Goal: Task Accomplishment & Management: Manage account settings

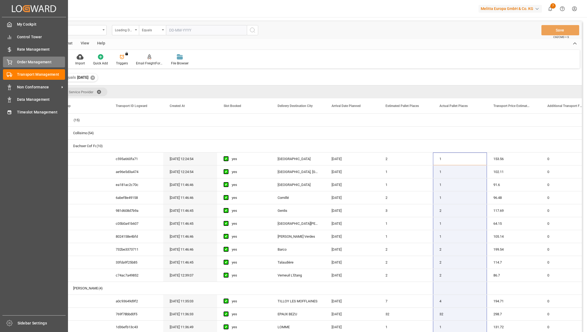
scroll to position [118, 0]
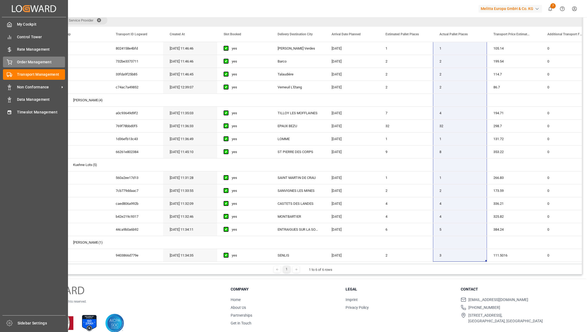
click at [13, 65] on div "Order Management Order Management" at bounding box center [34, 62] width 62 height 11
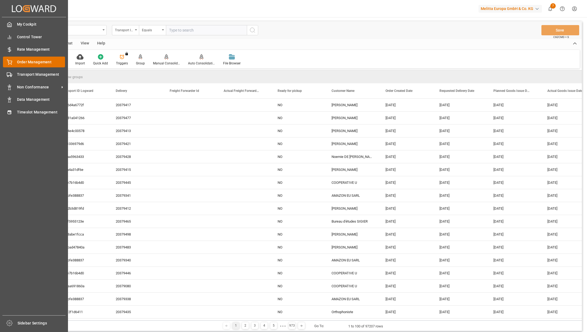
click at [25, 64] on span "Order Management" at bounding box center [41, 62] width 48 height 6
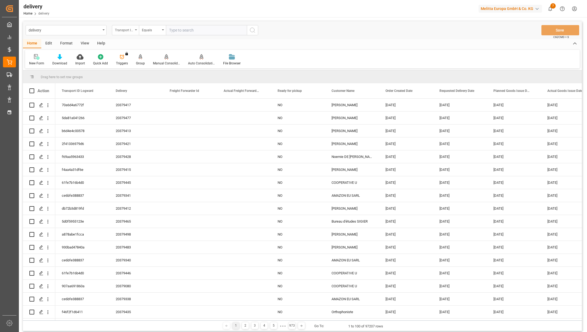
click at [135, 30] on div "Transport ID Logward" at bounding box center [125, 30] width 27 height 10
type input "l"
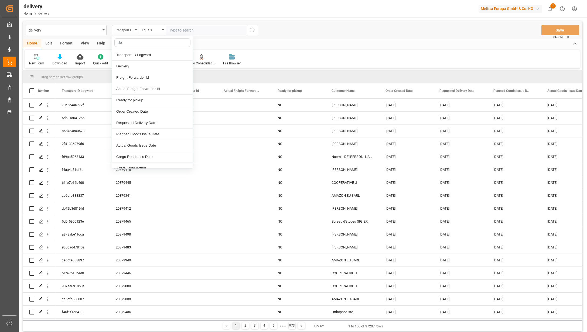
type input "del"
click at [137, 66] on div "Requested Delivery Date" at bounding box center [152, 66] width 80 height 11
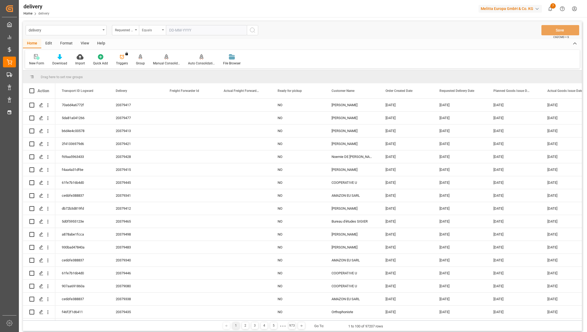
click at [165, 30] on div "Equals" at bounding box center [152, 30] width 27 height 10
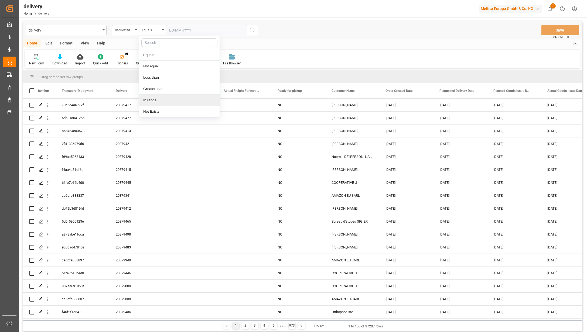
click at [157, 98] on div "In range" at bounding box center [179, 100] width 80 height 11
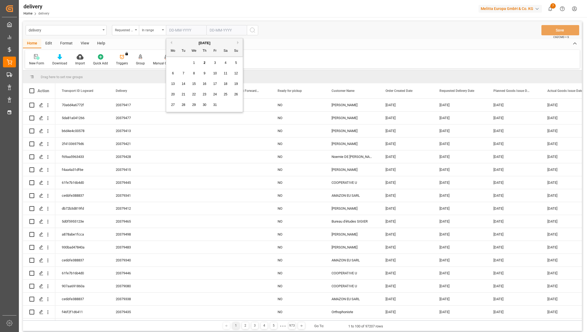
drag, startPoint x: 194, startPoint y: 29, endPoint x: 202, endPoint y: 31, distance: 8.9
click at [194, 29] on input "text" at bounding box center [186, 30] width 40 height 10
click at [170, 41] on button "Previous Month" at bounding box center [170, 42] width 3 height 3
click at [172, 62] on span "1" at bounding box center [173, 63] width 2 height 4
type input "01-09-2025"
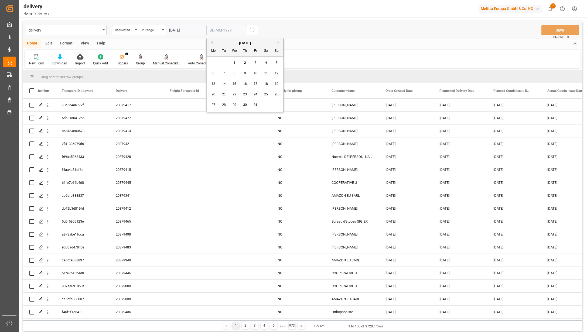
drag, startPoint x: 235, startPoint y: 31, endPoint x: 238, endPoint y: 32, distance: 3.3
click at [235, 31] on input "text" at bounding box center [226, 30] width 40 height 10
click at [210, 43] on button "Previous Month" at bounding box center [210, 42] width 3 height 3
click at [223, 103] on div "30" at bounding box center [224, 105] width 7 height 6
type input "[DATE]"
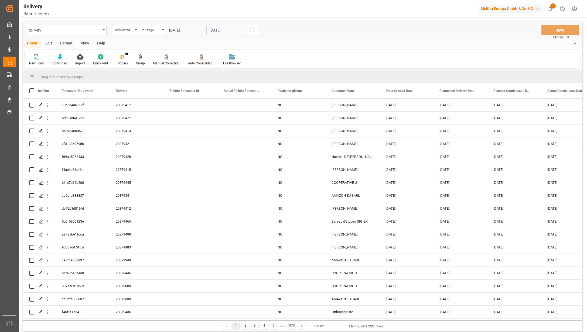
click at [252, 30] on icon "search button" at bounding box center [252, 30] width 6 height 6
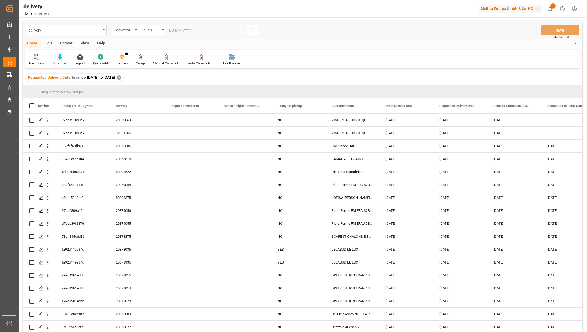
click at [56, 57] on div at bounding box center [59, 57] width 15 height 6
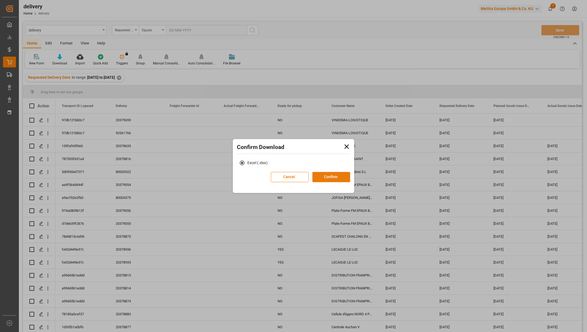
click at [325, 175] on button "Confirm" at bounding box center [331, 177] width 38 height 10
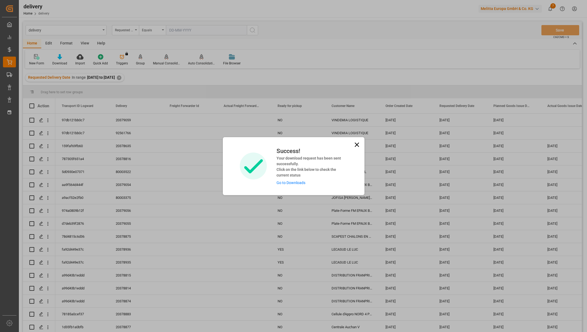
click at [286, 182] on link "Go to Downloads" at bounding box center [290, 183] width 29 height 4
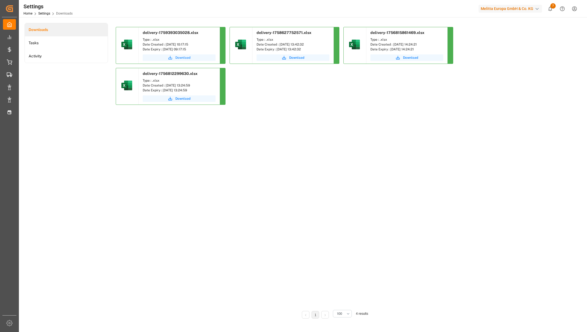
click at [176, 57] on span "Download" at bounding box center [182, 57] width 15 height 5
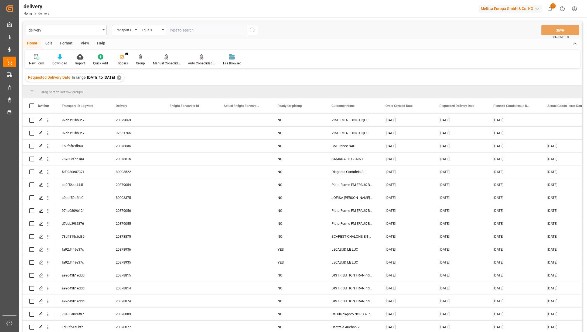
click at [83, 42] on div "View" at bounding box center [85, 43] width 16 height 9
click at [37, 59] on div at bounding box center [34, 57] width 11 height 6
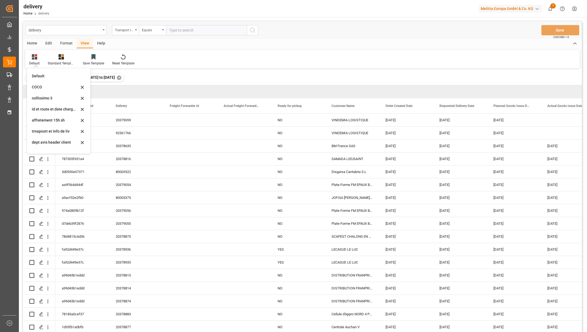
click at [47, 43] on div "Edit" at bounding box center [48, 43] width 15 height 9
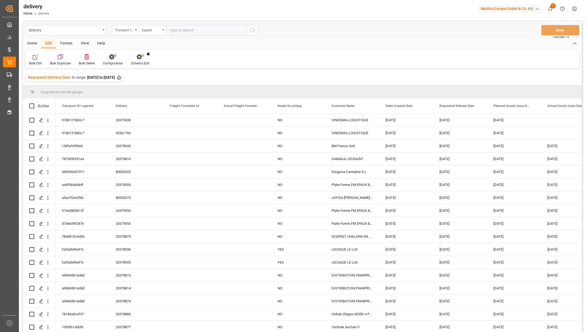
click at [113, 59] on icon at bounding box center [113, 56] width 8 height 5
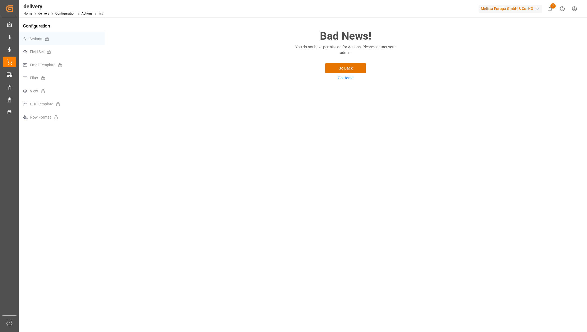
drag, startPoint x: 338, startPoint y: 70, endPoint x: 54, endPoint y: 61, distance: 283.6
click at [56, 63] on div "Configuration Actions Field Set Email Template Filter View PDF Template Row For…" at bounding box center [302, 175] width 567 height 316
click at [45, 54] on p "Field Set" at bounding box center [62, 51] width 86 height 13
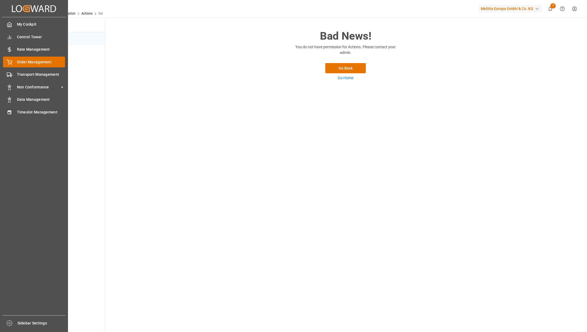
click at [14, 58] on div "Order Management Order Management" at bounding box center [34, 62] width 62 height 11
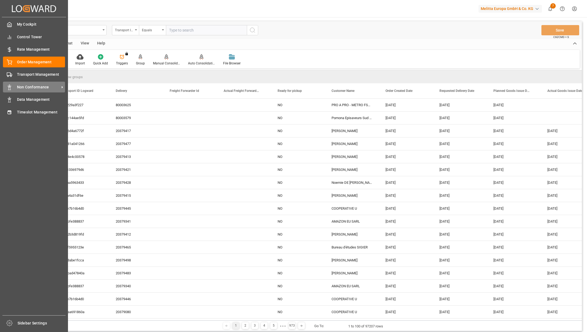
click at [17, 88] on span "Non Conformance" at bounding box center [38, 87] width 43 height 6
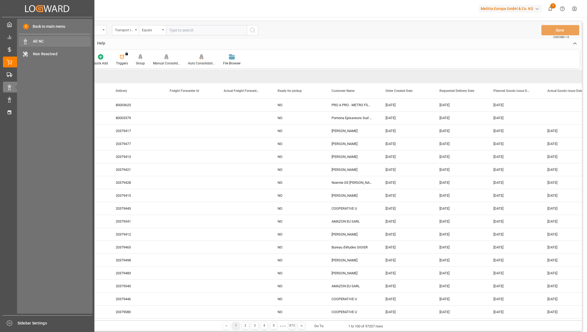
click at [40, 38] on div "All NC All NC" at bounding box center [55, 41] width 72 height 11
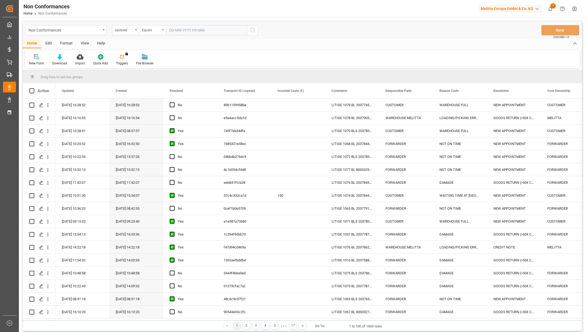
click at [135, 30] on div "Updated" at bounding box center [125, 30] width 27 height 10
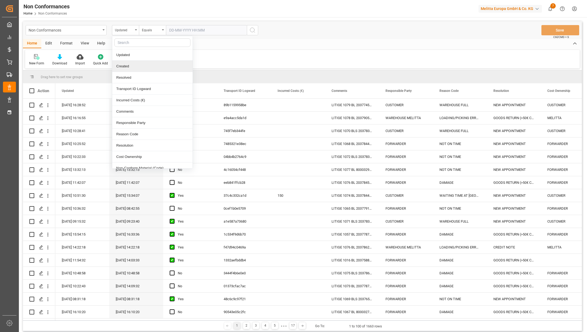
click at [125, 65] on div "Created" at bounding box center [152, 66] width 80 height 11
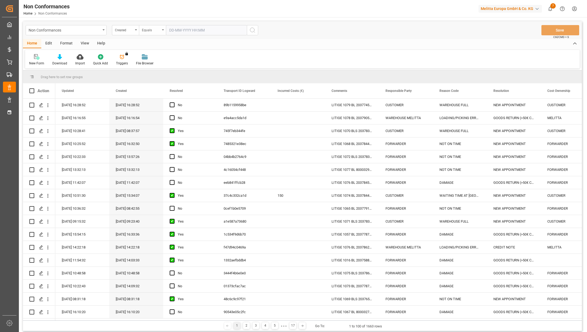
click at [162, 30] on icon "open menu" at bounding box center [163, 29] width 2 height 1
click at [148, 99] on div "In range" at bounding box center [179, 100] width 80 height 11
click at [189, 30] on input "text" at bounding box center [186, 30] width 40 height 10
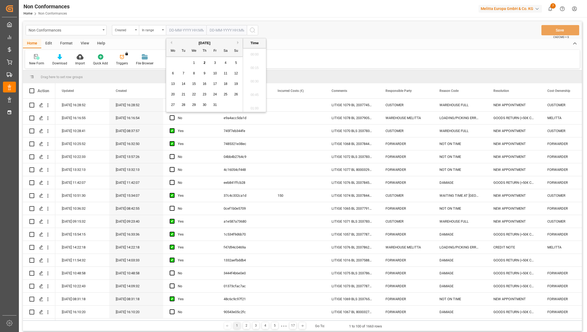
scroll to position [554, 0]
click at [170, 43] on button "Previous Month" at bounding box center [170, 42] width 3 height 3
click at [216, 64] on span "1" at bounding box center [215, 63] width 2 height 4
click at [239, 43] on button "Next Month" at bounding box center [238, 42] width 3 height 3
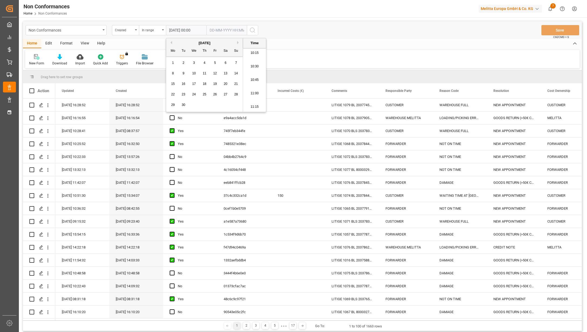
click at [172, 41] on button "Previous Month" at bounding box center [170, 42] width 3 height 3
click at [227, 106] on span "30" at bounding box center [226, 105] width 4 height 4
type input "30-08-2025 00:00"
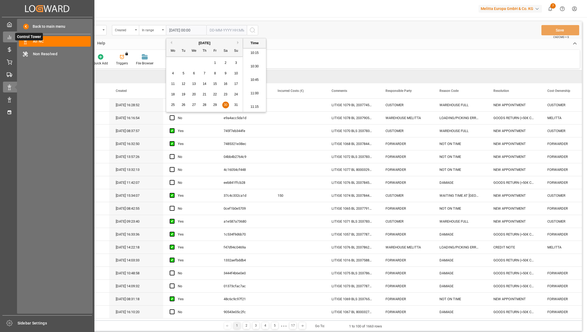
click at [12, 37] on icon at bounding box center [9, 37] width 5 height 5
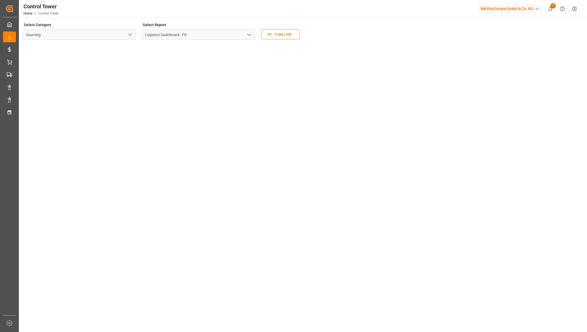
click at [248, 36] on icon "open menu" at bounding box center [249, 35] width 6 height 6
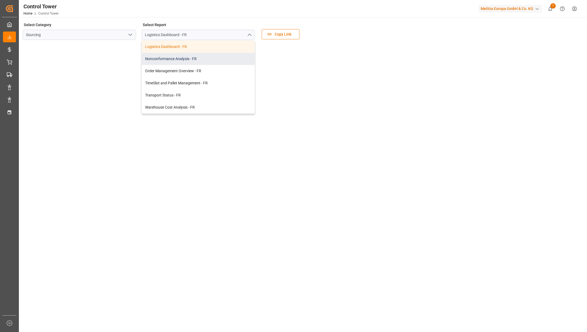
click at [203, 59] on div "Nonconformance Analysis - FR" at bounding box center [198, 59] width 113 height 12
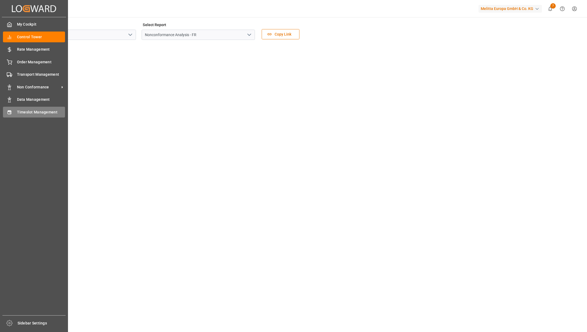
click at [13, 109] on div "Timeslot Management Timeslot Management" at bounding box center [34, 112] width 62 height 11
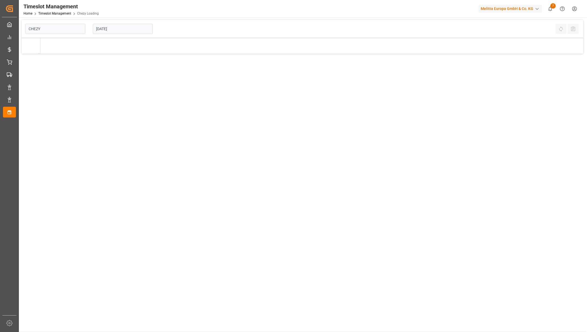
type input "Chezy Loading"
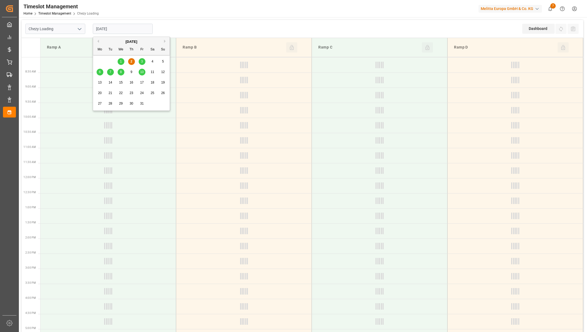
click at [136, 30] on input "[DATE]" at bounding box center [123, 29] width 60 height 10
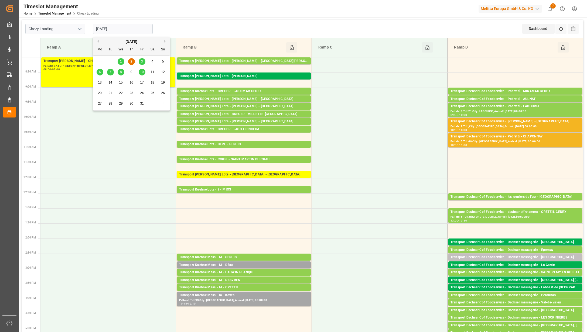
click at [119, 60] on div "1" at bounding box center [121, 62] width 7 height 6
type input "01-10-2025"
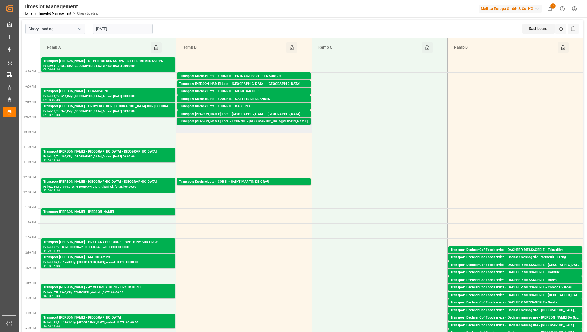
click at [222, 120] on div "Transport Kuehne Lots - FOURNIE - SAINT MARTIN DU CRAU" at bounding box center [243, 121] width 129 height 5
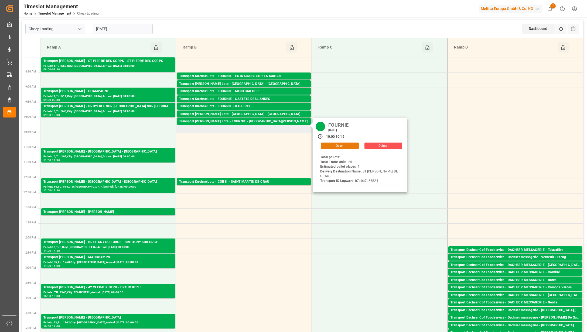
click at [347, 148] on button "Open" at bounding box center [340, 146] width 38 height 6
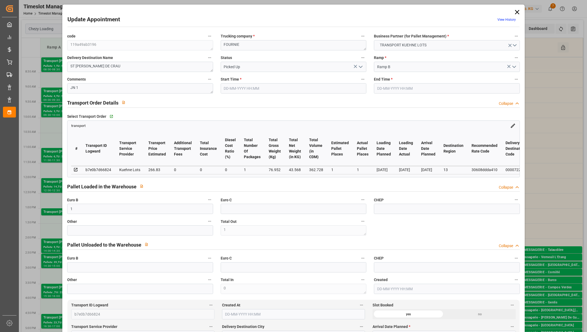
type input "01-10-2025 10:00"
type input "01-10-2025 10:15"
type input "29-09-2025 12:34"
type input "29-09-2025 11:29"
type input "[DATE]"
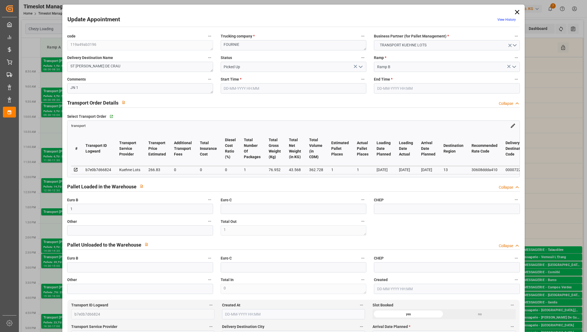
type input "01-10-2025"
type input "[DATE]"
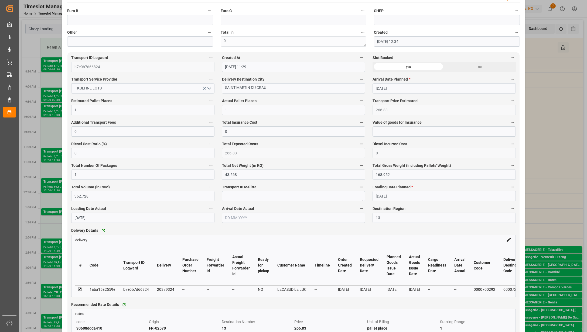
scroll to position [212, 0]
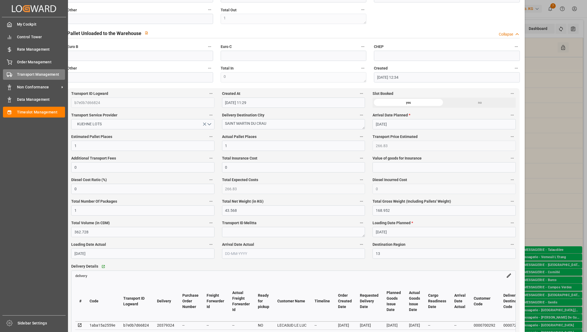
click at [22, 70] on div "Transport Management Transport Management" at bounding box center [34, 74] width 62 height 11
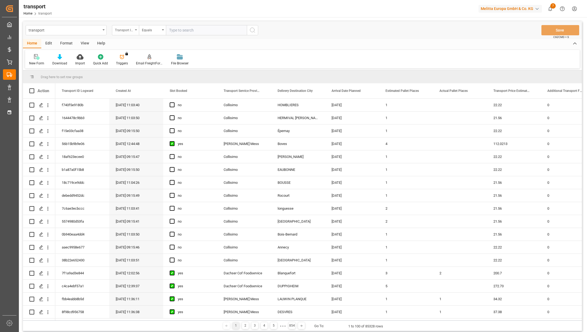
click at [135, 30] on icon "open menu" at bounding box center [136, 29] width 2 height 1
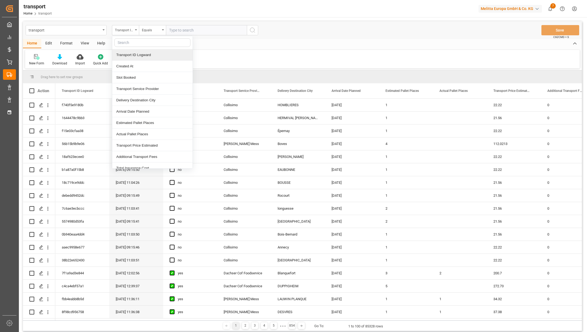
click at [128, 41] on input "text" at bounding box center [152, 42] width 76 height 9
type input "ACTU"
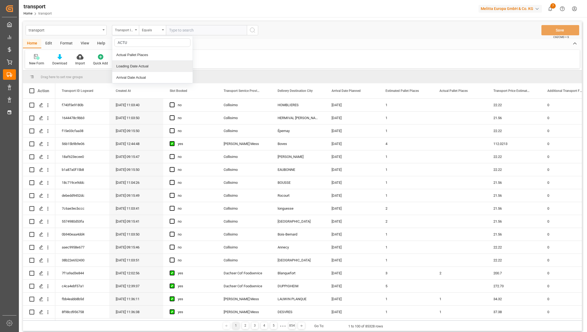
click at [139, 68] on div "Loading Date Actual" at bounding box center [152, 66] width 80 height 11
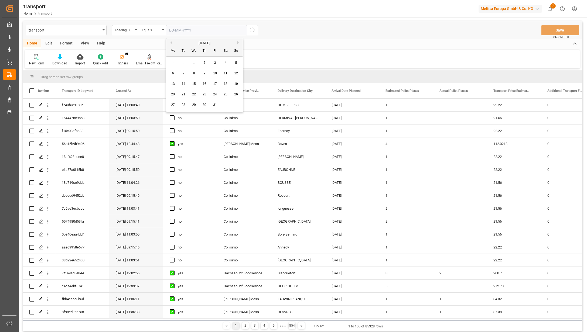
click at [205, 29] on input "text" at bounding box center [206, 30] width 81 height 10
click at [206, 61] on div "2" at bounding box center [204, 63] width 7 height 6
type input "[DATE]"
click at [251, 30] on icon "search button" at bounding box center [252, 30] width 6 height 6
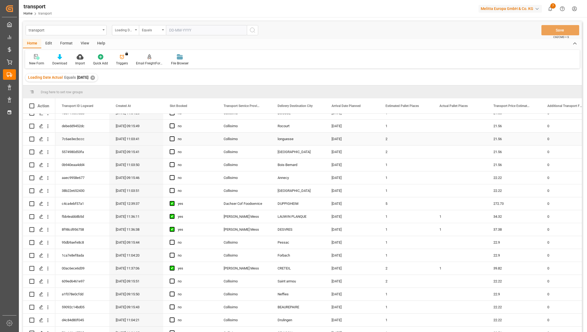
scroll to position [108, 0]
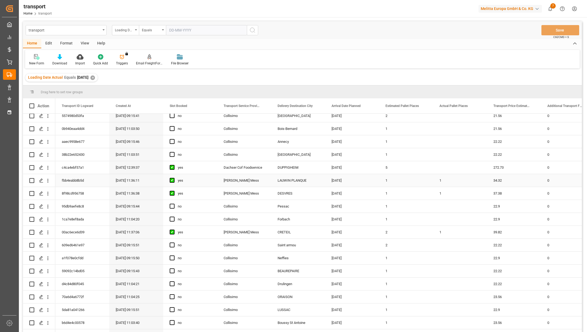
click at [32, 179] on input "Press Space to toggle row selection (unchecked)" at bounding box center [31, 180] width 5 height 5
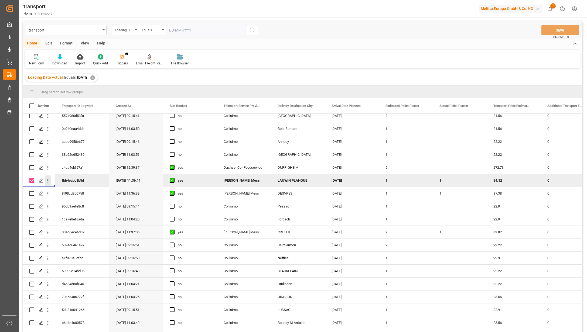
click at [49, 180] on icon "open menu" at bounding box center [48, 181] width 6 height 6
click at [60, 190] on span "Open in new tab" at bounding box center [83, 192] width 49 height 6
click at [30, 180] on input "Press Space to toggle row selection (checked)" at bounding box center [31, 180] width 5 height 5
checkbox input "false"
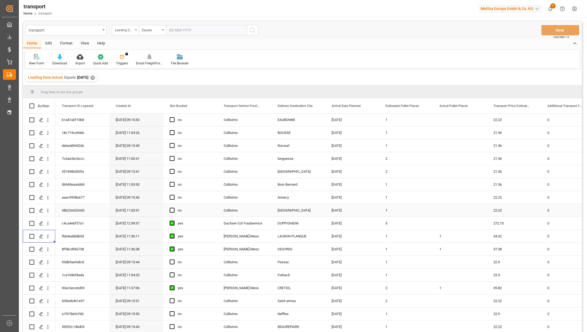
scroll to position [0, 0]
click at [95, 77] on div "✕" at bounding box center [92, 78] width 5 height 5
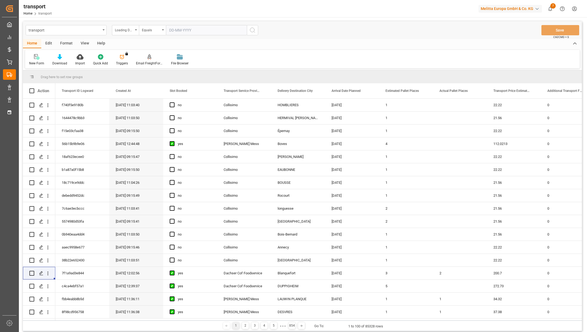
click at [175, 30] on input "text" at bounding box center [206, 30] width 81 height 10
click at [194, 64] on span "1" at bounding box center [194, 63] width 2 height 4
type input "01-10-2025"
click at [253, 32] on icon "search button" at bounding box center [252, 30] width 6 height 6
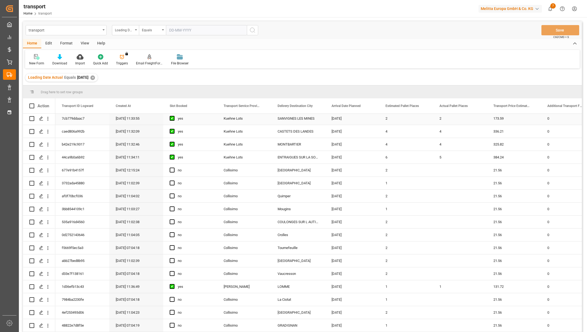
scroll to position [287, 0]
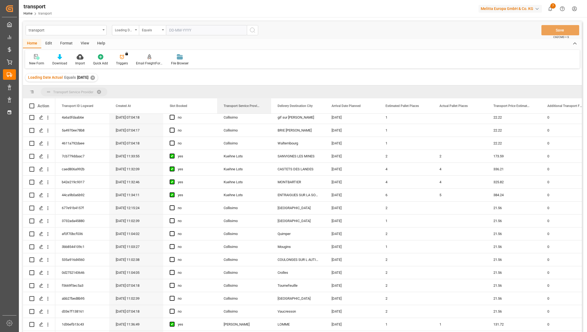
drag, startPoint x: 238, startPoint y: 107, endPoint x: 195, endPoint y: 93, distance: 45.3
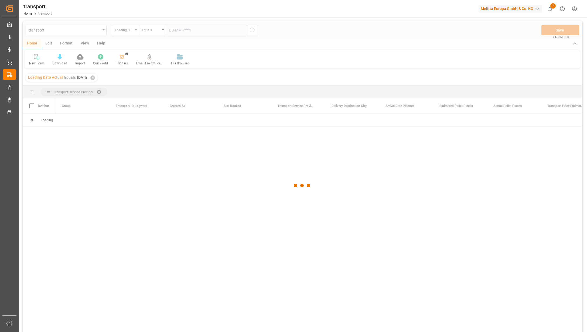
scroll to position [0, 0]
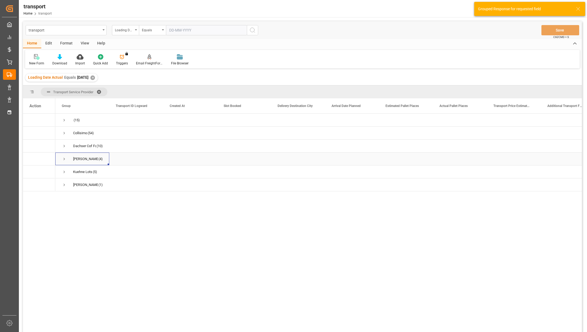
click at [63, 158] on span "Press SPACE to select this row." at bounding box center [64, 159] width 5 height 5
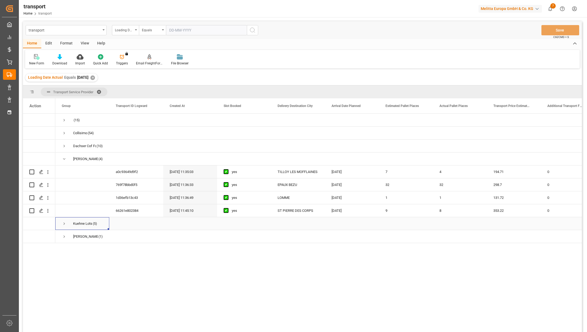
click at [63, 224] on span "Press SPACE to select this row." at bounding box center [64, 223] width 5 height 5
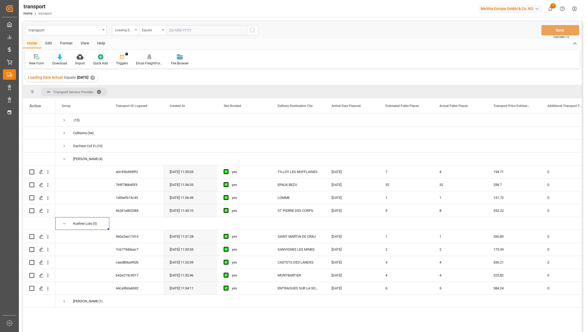
click at [95, 78] on div "✕" at bounding box center [92, 78] width 5 height 5
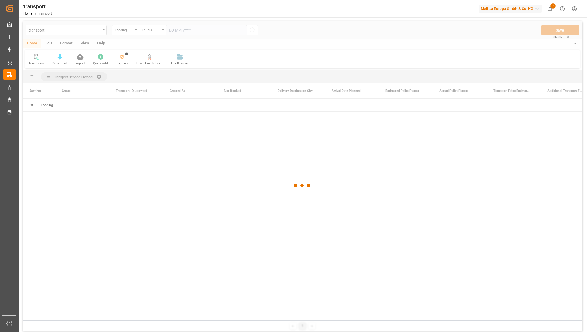
click at [177, 32] on input "text" at bounding box center [206, 30] width 81 height 10
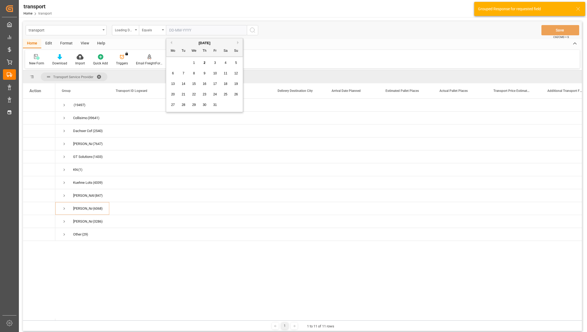
click at [215, 64] on span "3" at bounding box center [215, 63] width 2 height 4
type input "[DATE]"
click at [258, 29] on button "search button" at bounding box center [252, 30] width 11 height 10
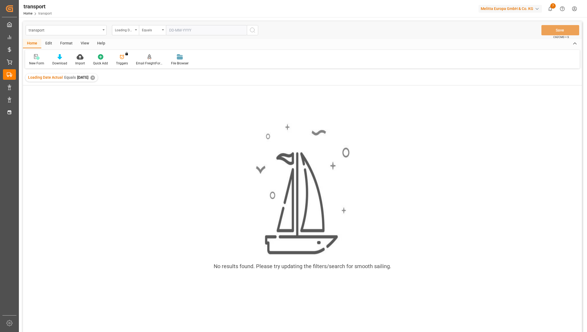
click at [95, 77] on div "✕" at bounding box center [92, 78] width 5 height 5
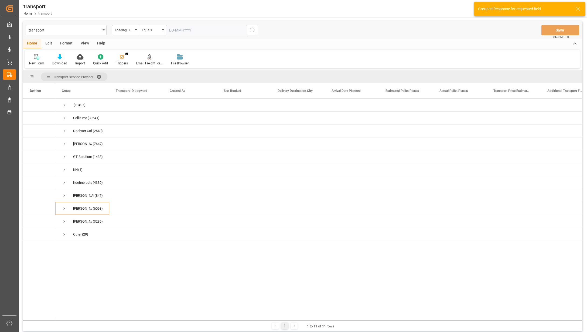
click at [184, 29] on input "text" at bounding box center [206, 30] width 81 height 10
click at [215, 61] on div "3" at bounding box center [215, 63] width 7 height 6
type input "[DATE]"
click at [247, 32] on button "search button" at bounding box center [252, 30] width 11 height 10
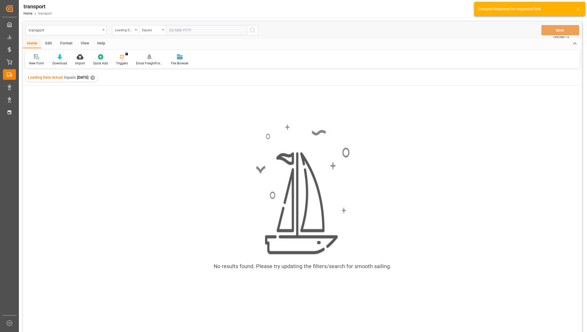
click at [95, 78] on div "✕" at bounding box center [92, 78] width 5 height 5
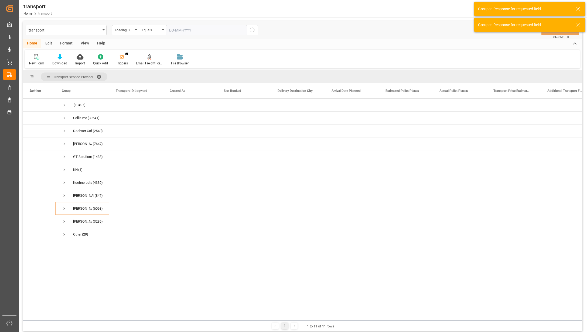
click at [195, 30] on input "text" at bounding box center [206, 30] width 81 height 10
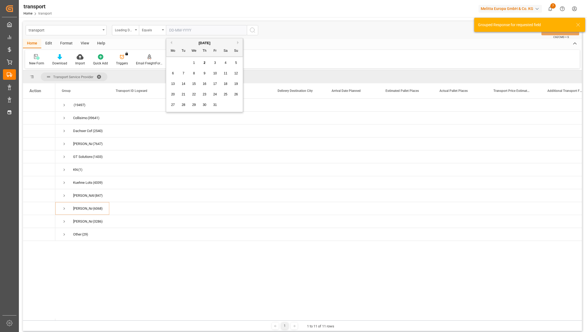
click at [172, 72] on span "6" at bounding box center [173, 73] width 2 height 4
type input "06-10-2025"
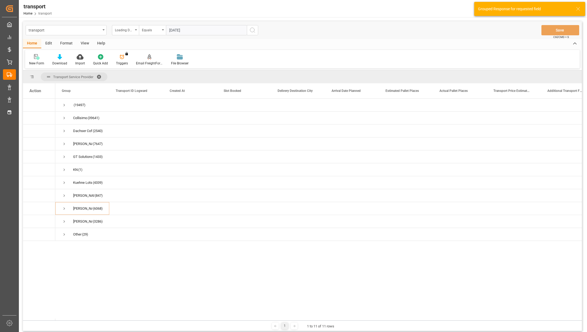
click at [256, 32] on button "search button" at bounding box center [252, 30] width 11 height 10
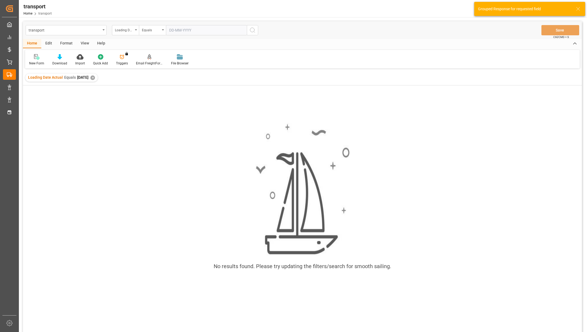
click at [95, 78] on div "✕" at bounding box center [92, 78] width 5 height 5
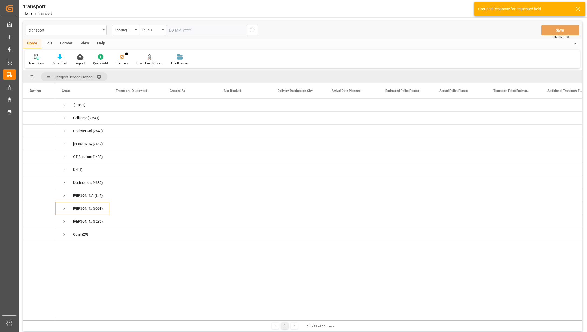
click at [162, 32] on div "Equals" at bounding box center [152, 30] width 27 height 10
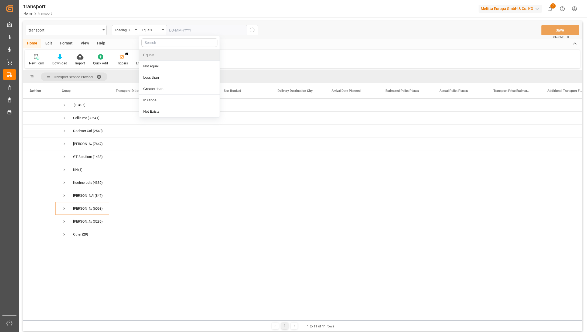
click at [191, 33] on input "text" at bounding box center [206, 30] width 81 height 10
click at [172, 43] on div "October 2025" at bounding box center [204, 42] width 77 height 5
click at [173, 42] on div "October 2025" at bounding box center [204, 42] width 77 height 5
click at [170, 42] on button "Previous Month" at bounding box center [170, 42] width 3 height 3
click at [183, 102] on div "30" at bounding box center [183, 105] width 7 height 6
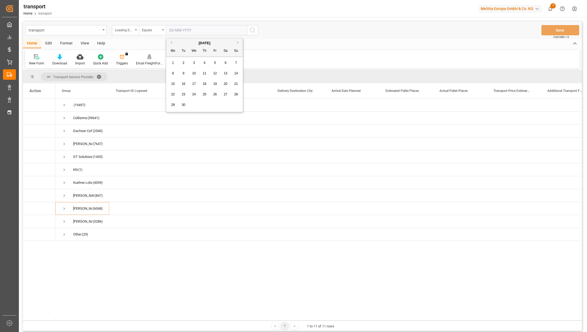
type input "[DATE]"
click at [253, 30] on icon "search button" at bounding box center [252, 30] width 6 height 6
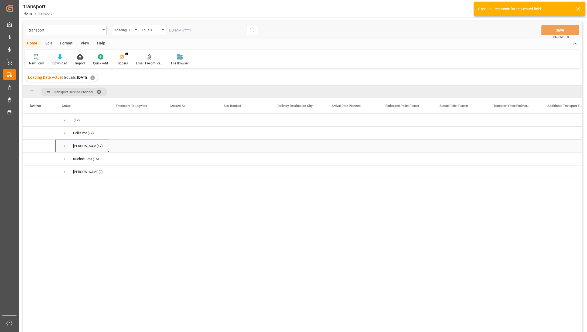
click at [64, 149] on span "Press SPACE to select this row." at bounding box center [64, 146] width 5 height 12
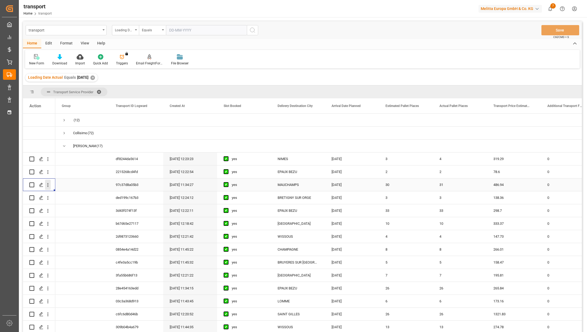
click at [49, 185] on icon "open menu" at bounding box center [48, 185] width 6 height 6
click at [63, 194] on span "Open in new tab" at bounding box center [83, 197] width 49 height 6
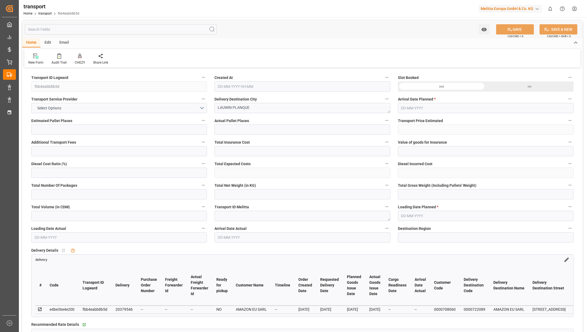
type input "1"
type input "34.32"
type input "0"
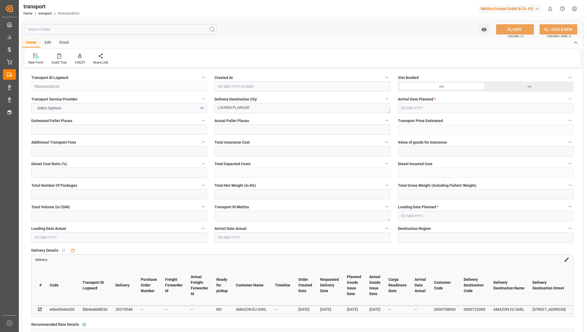
type input "0"
type input "34.32"
type input "0"
type input "1"
type input "15.28"
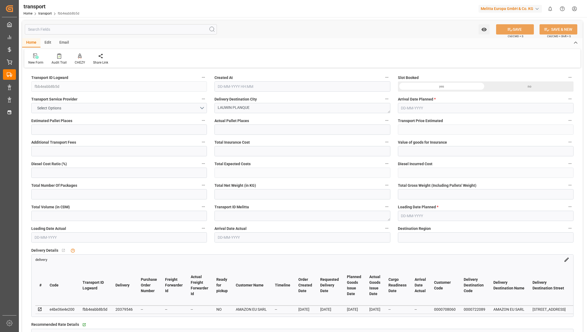
type input "43.88"
type input "48"
type input "59"
type input "0"
type input "4"
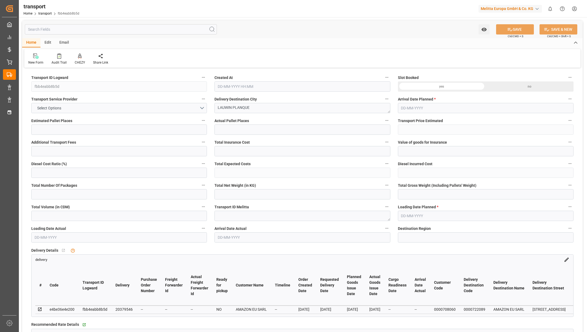
type input "1"
type input "101"
type input "20.88"
type input "0"
type input "4710.8598"
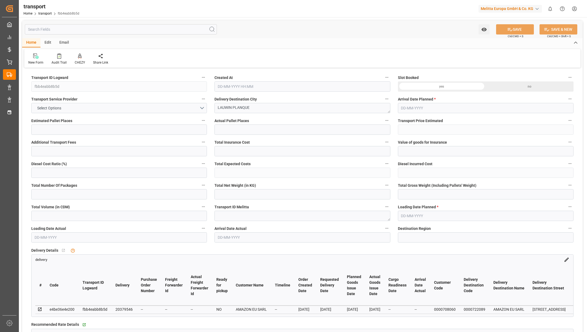
type input "0"
type input "21"
type input "35"
type input "01-10-2025 11:36"
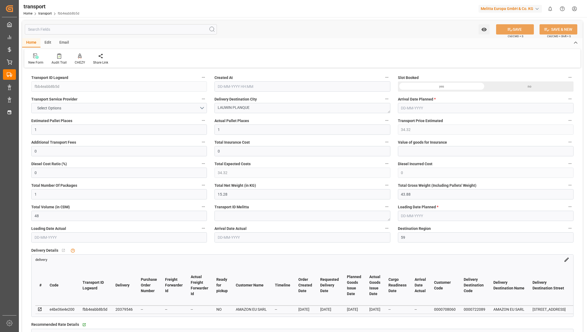
type input "08-10-2025"
type input "07-10-2025"
type input "[DATE]"
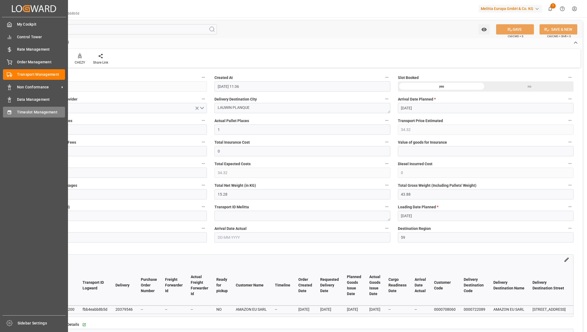
click at [10, 113] on icon at bounding box center [10, 112] width 4 height 4
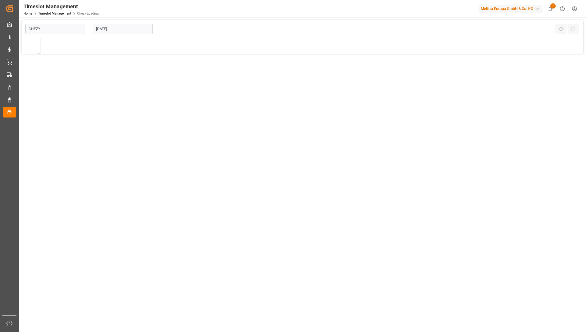
type input "Chezy Loading"
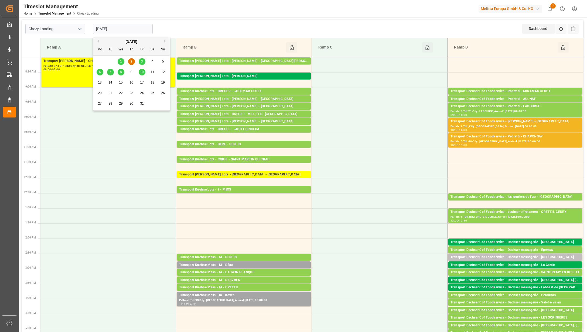
click at [112, 29] on input "[DATE]" at bounding box center [123, 29] width 60 height 10
click at [97, 42] on button "Previous Month" at bounding box center [97, 41] width 3 height 3
click at [110, 104] on span "30" at bounding box center [110, 104] width 4 height 4
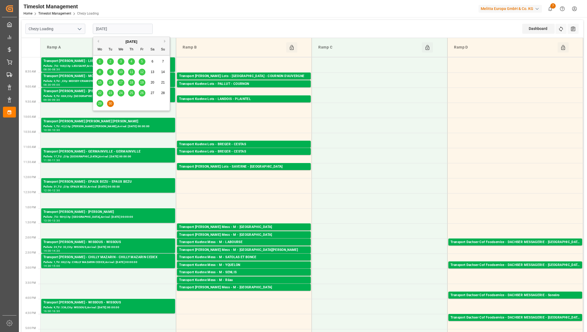
click at [127, 29] on input "[DATE]" at bounding box center [123, 29] width 60 height 10
click at [99, 103] on span "29" at bounding box center [100, 104] width 4 height 4
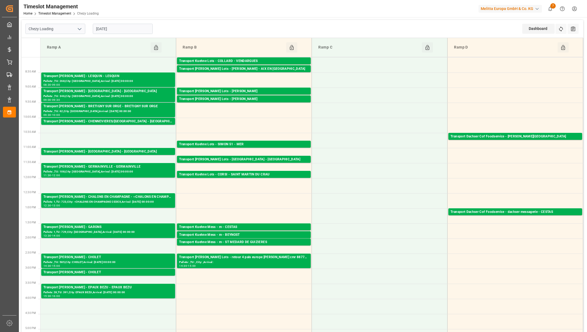
click at [136, 27] on input "29-09-2025" at bounding box center [123, 29] width 60 height 10
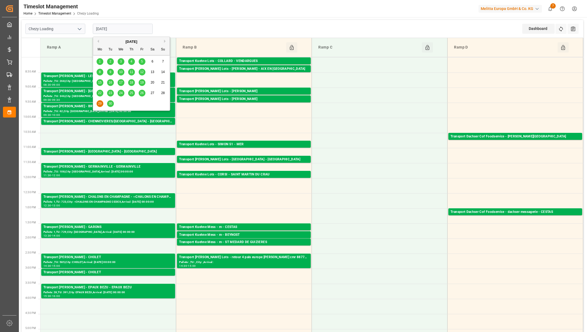
click at [108, 103] on span "30" at bounding box center [110, 104] width 4 height 4
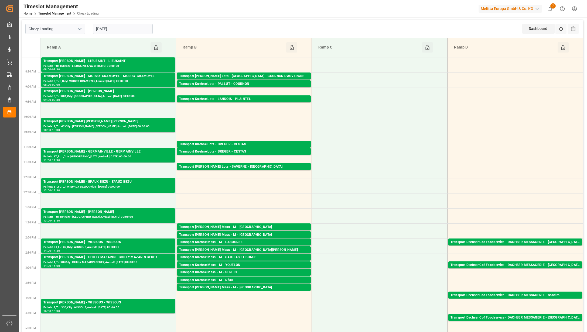
click at [115, 28] on input "[DATE]" at bounding box center [123, 29] width 60 height 10
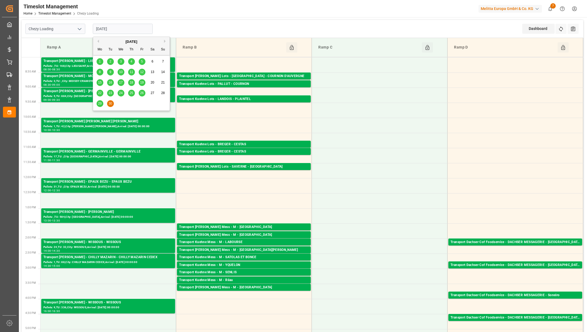
click at [165, 40] on button "Next Month" at bounding box center [165, 41] width 3 height 3
click at [121, 60] on span "1" at bounding box center [121, 62] width 2 height 4
type input "01-10-2025"
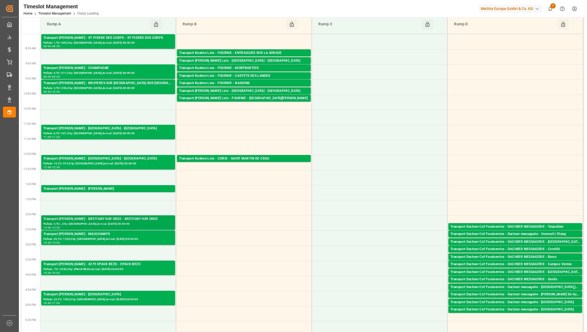
scroll to position [36, 0]
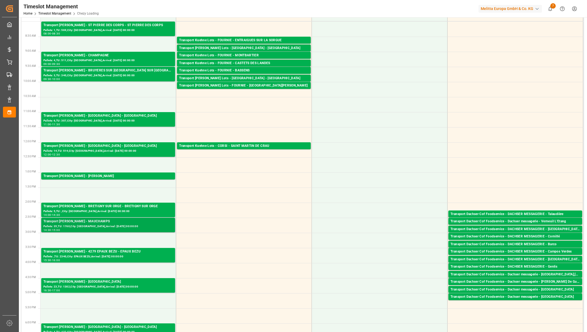
click at [142, 225] on div "Pallets: 35,TU: 1760,City: MAUCHAMPS,Arrival: 2025-10-03 00:00:00" at bounding box center [107, 226] width 129 height 5
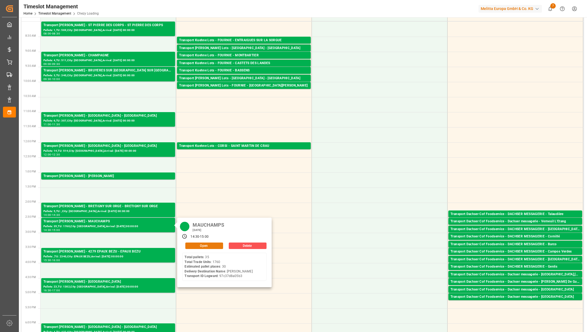
click at [210, 247] on button "Open" at bounding box center [204, 246] width 38 height 6
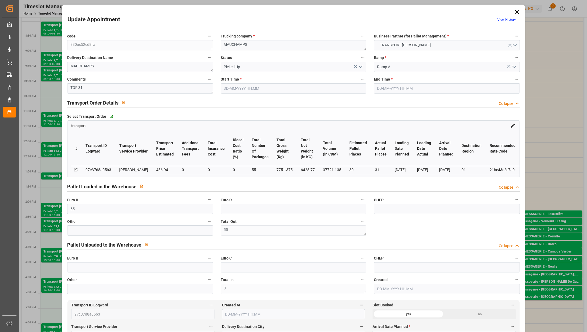
type input "01-10-2025 14:30"
type input "01-10-2025 15:00"
type input "29-09-2025 14:44"
type input "[DATE] 11:34"
type input "[DATE]"
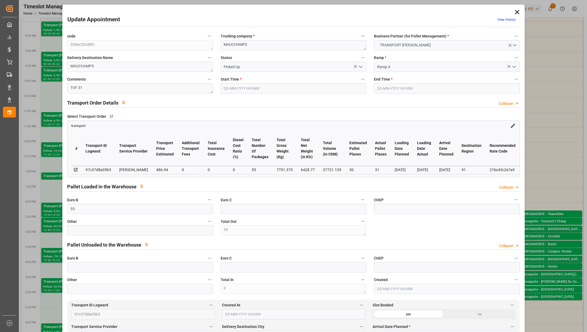
type input "[DATE]"
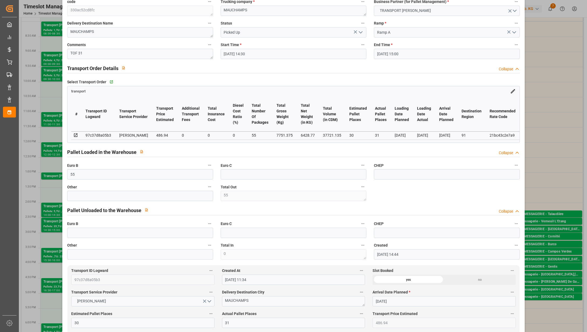
scroll to position [0, 0]
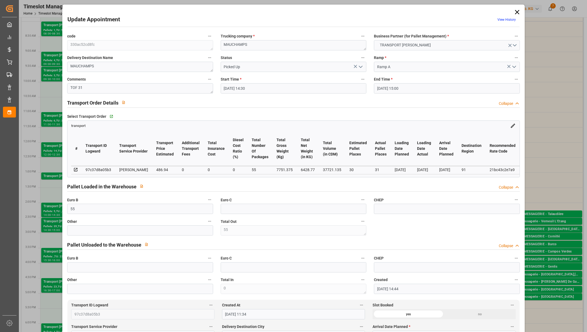
click at [118, 56] on label "Delivery Destination Name" at bounding box center [140, 58] width 146 height 8
click at [206, 56] on button "Delivery Destination Name" at bounding box center [209, 57] width 7 height 7
drag, startPoint x: 104, startPoint y: 43, endPoint x: 65, endPoint y: 42, distance: 38.3
click at [65, 42] on div at bounding box center [293, 166] width 587 height 332
click at [57, 46] on div "Update Appointment View History code 330ac52cd8fc Trucking company * MAUCHAMPS …" at bounding box center [293, 166] width 587 height 332
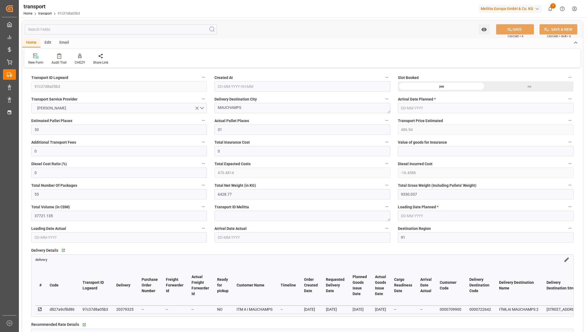
type input "[DATE] 11:34"
type input "[DATE]"
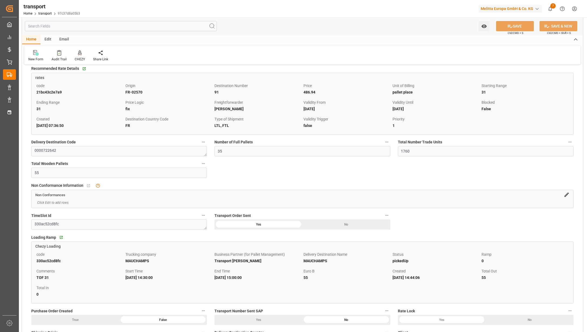
scroll to position [287, 0]
